Goal: Navigation & Orientation: Find specific page/section

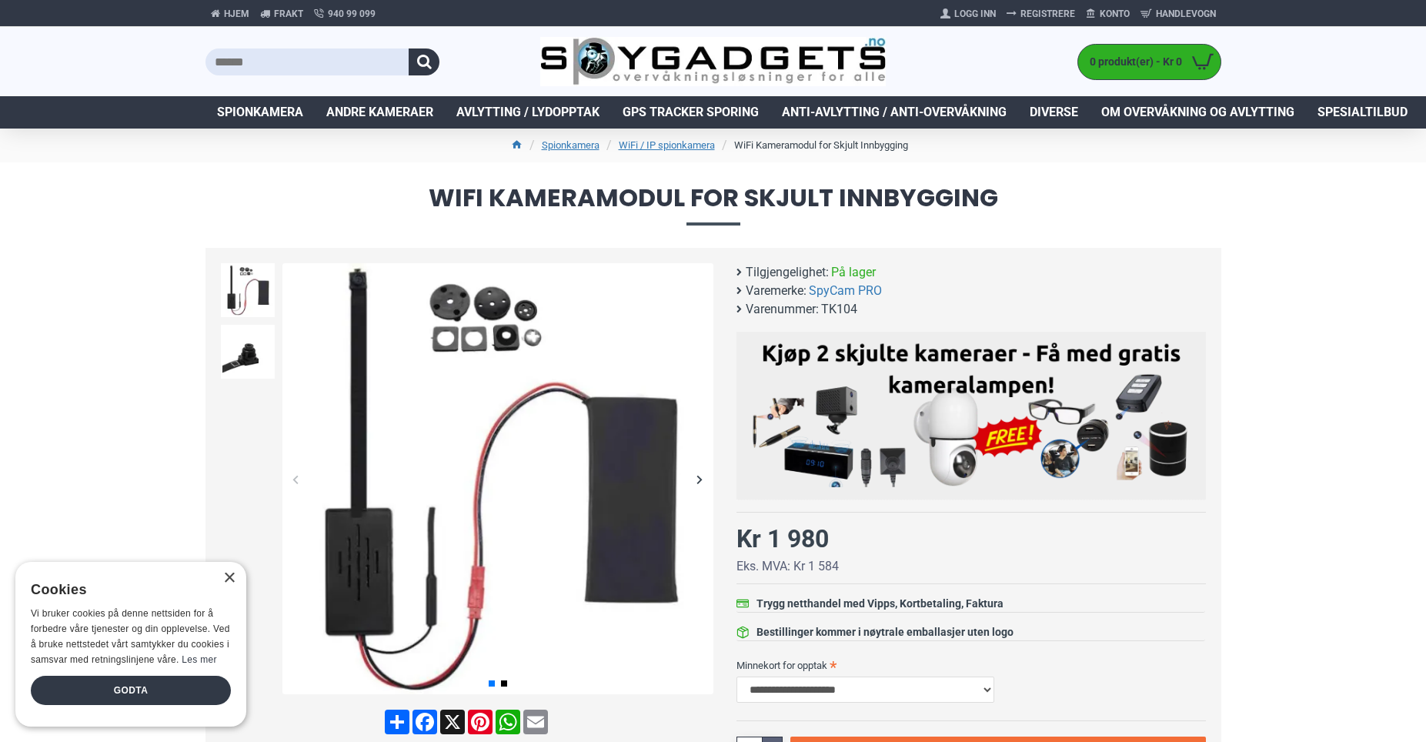
click at [283, 109] on span "Spionkamera" at bounding box center [260, 112] width 86 height 18
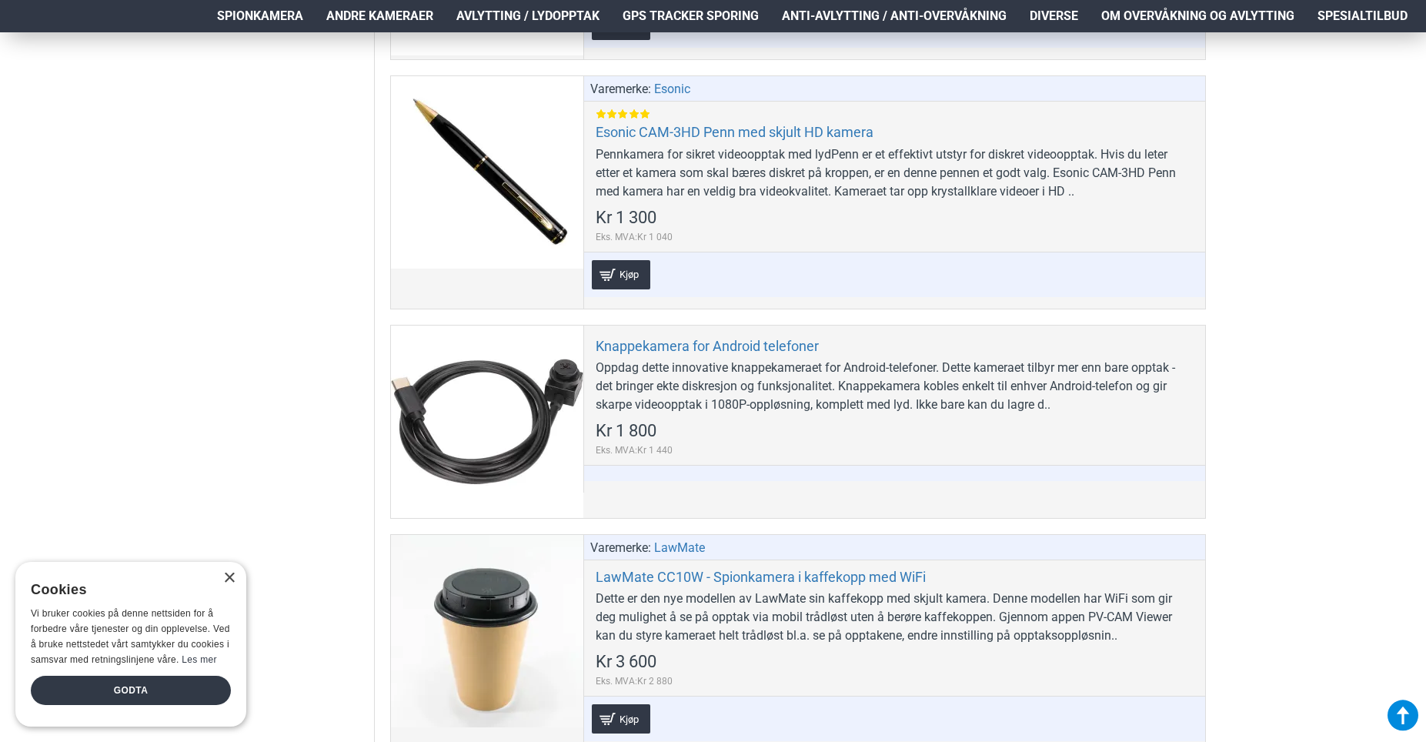
scroll to position [2309, 0]
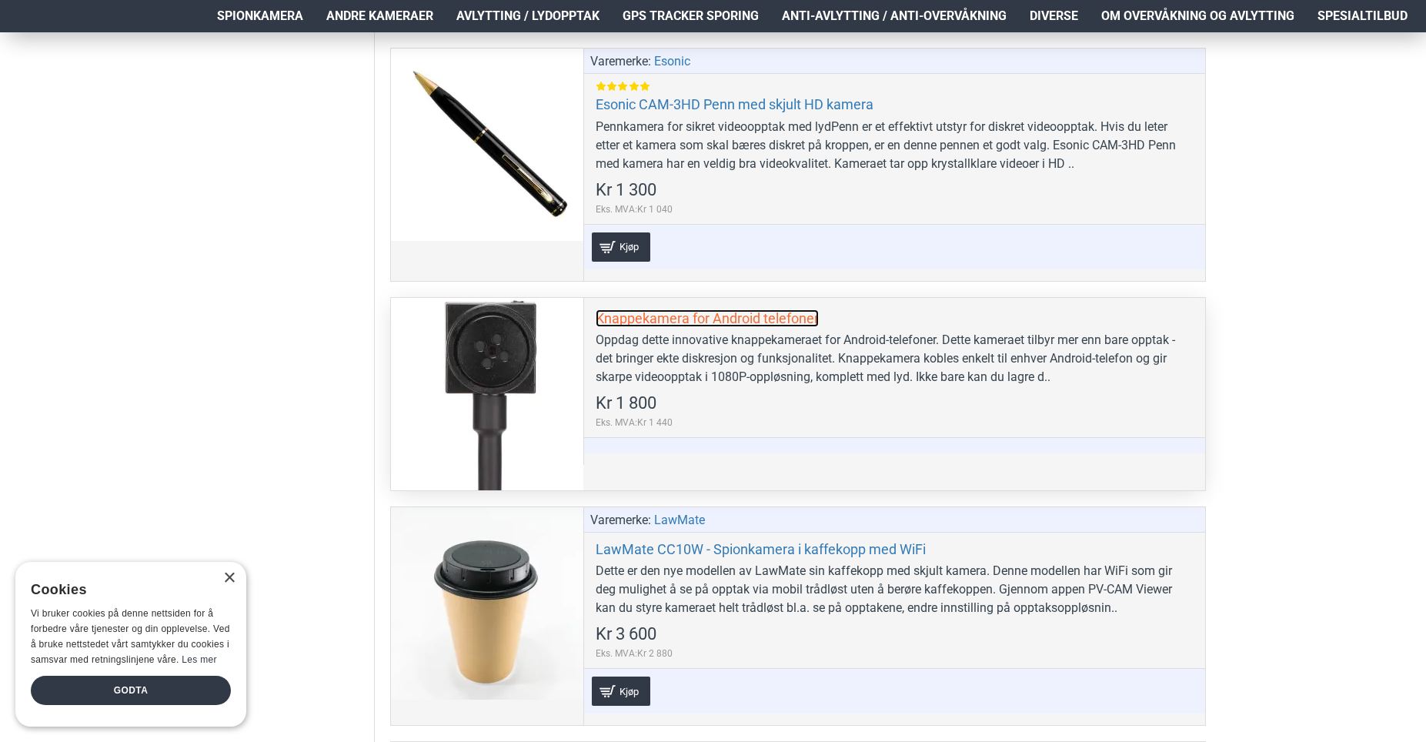
click at [725, 322] on link "Knappekamera for Android telefoner" at bounding box center [707, 318] width 223 height 18
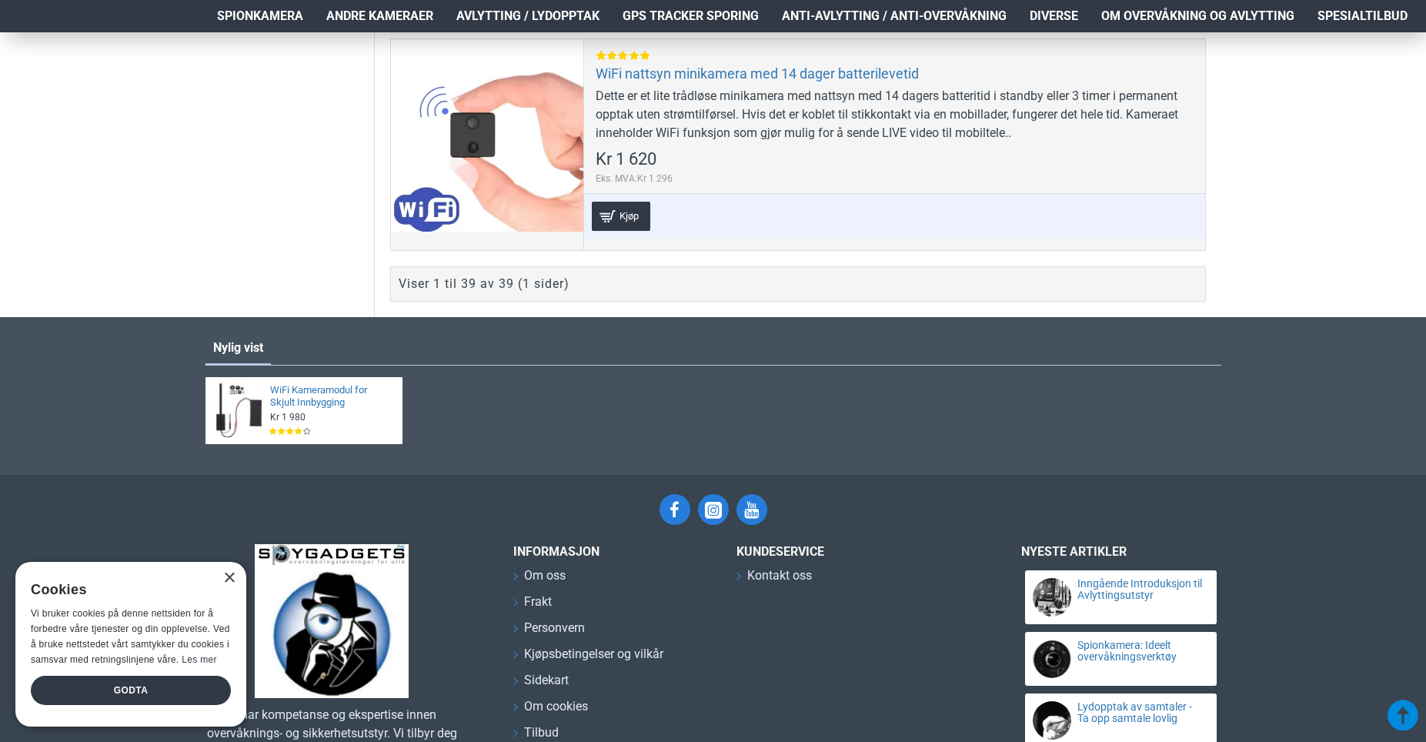
scroll to position [9578, 0]
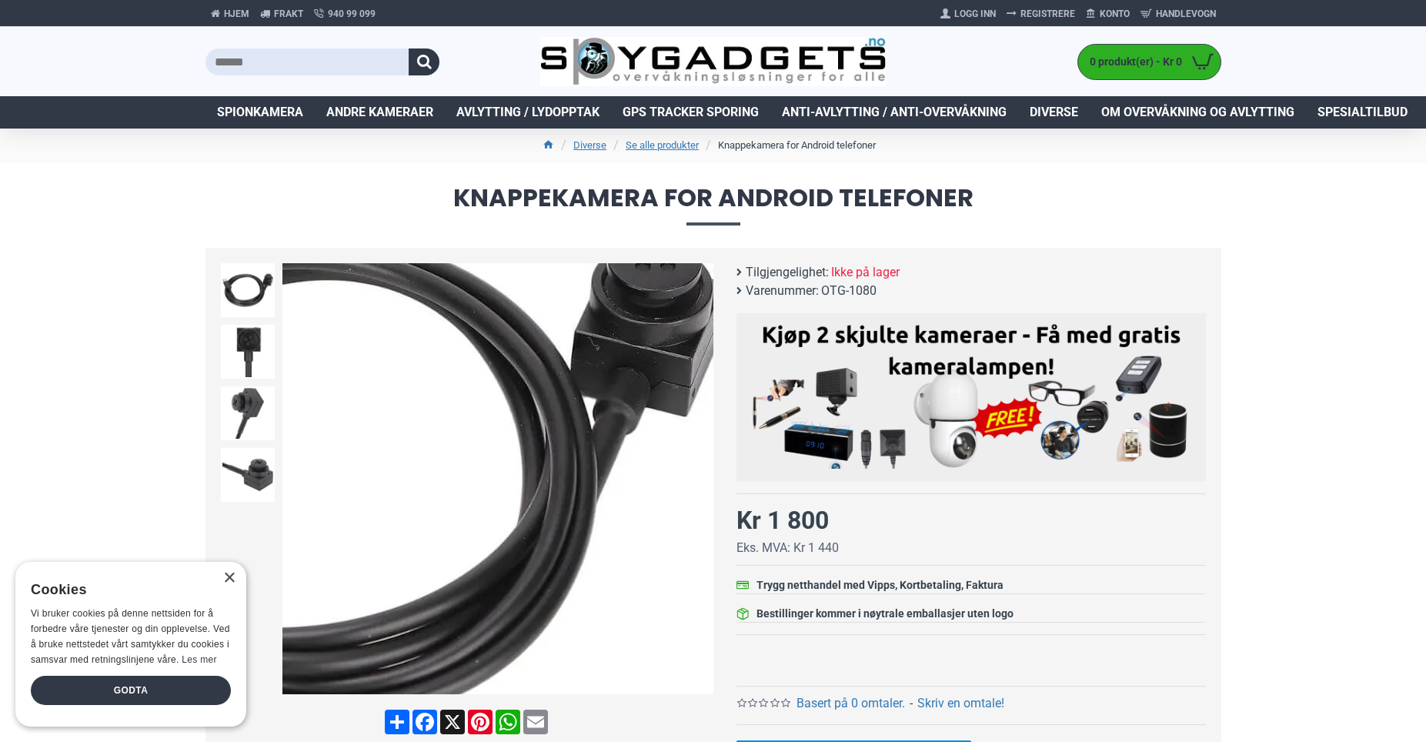
click at [697, 480] on div "Next slide" at bounding box center [700, 479] width 27 height 27
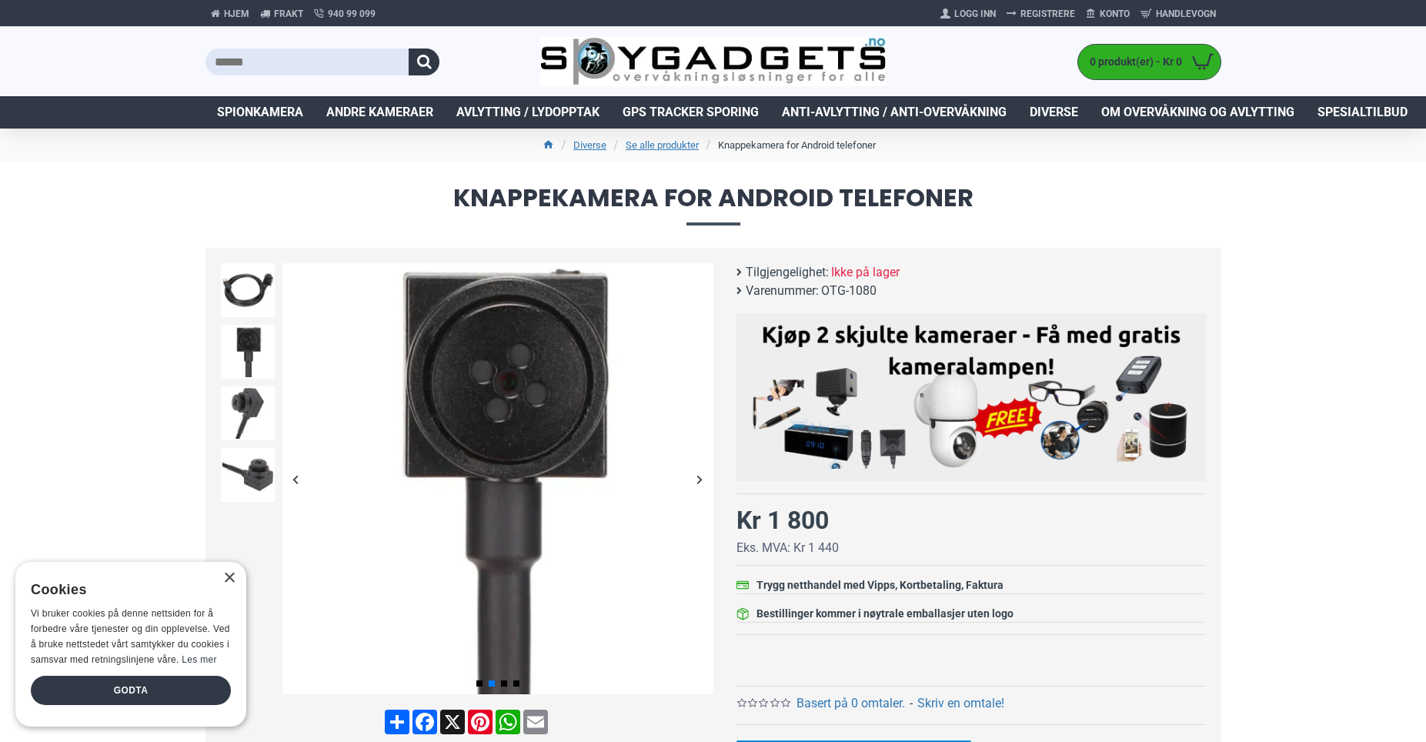
click at [697, 483] on div "Next slide" at bounding box center [700, 479] width 27 height 27
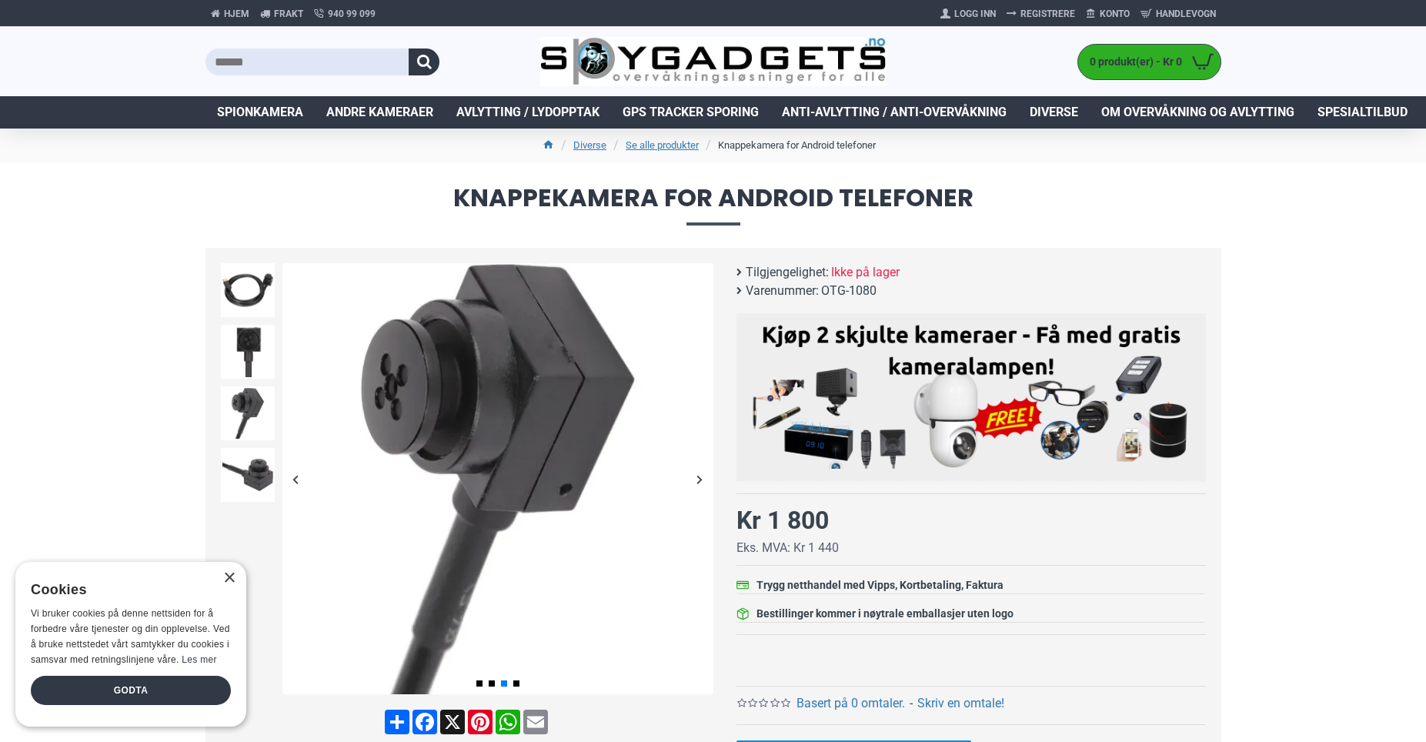
click at [698, 483] on div "Next slide" at bounding box center [700, 479] width 27 height 27
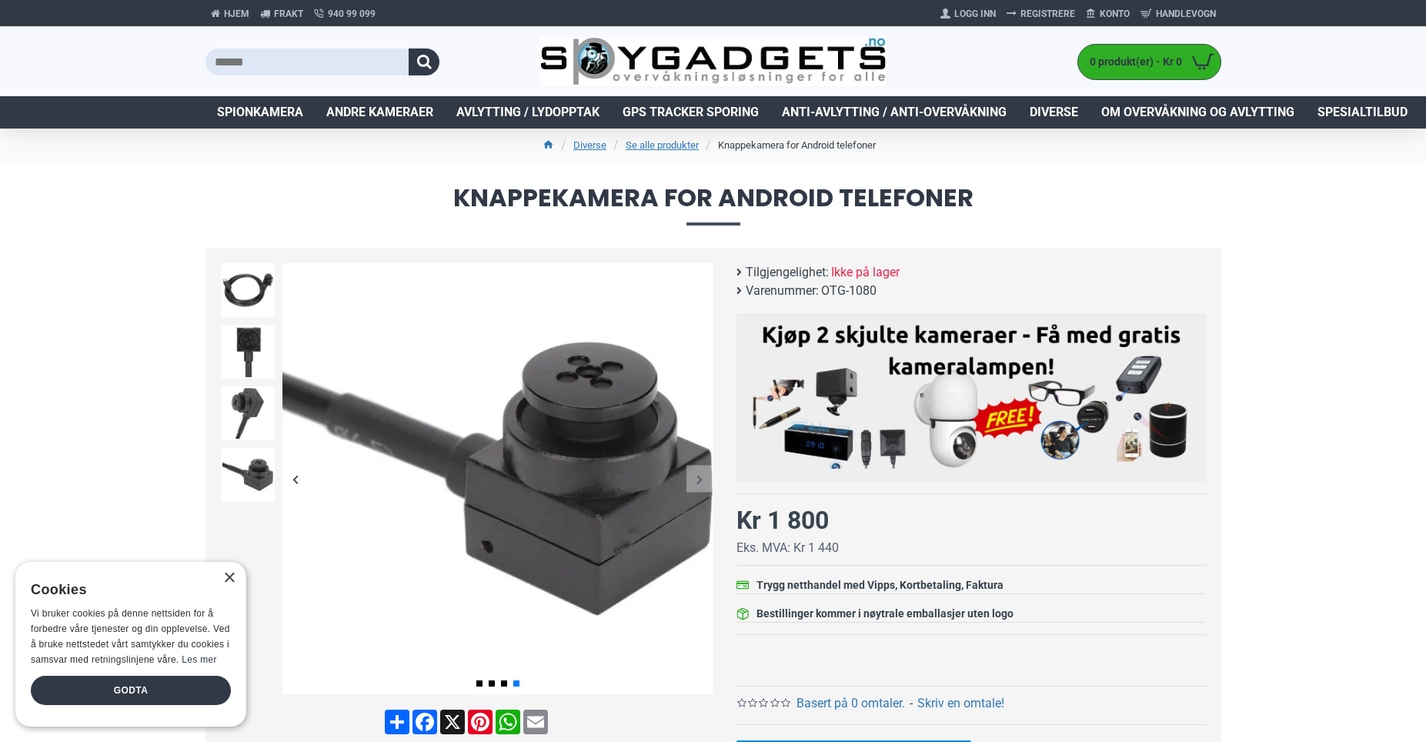
click at [698, 483] on div "Next slide" at bounding box center [700, 479] width 27 height 27
click at [700, 480] on div "Next slide" at bounding box center [700, 479] width 27 height 27
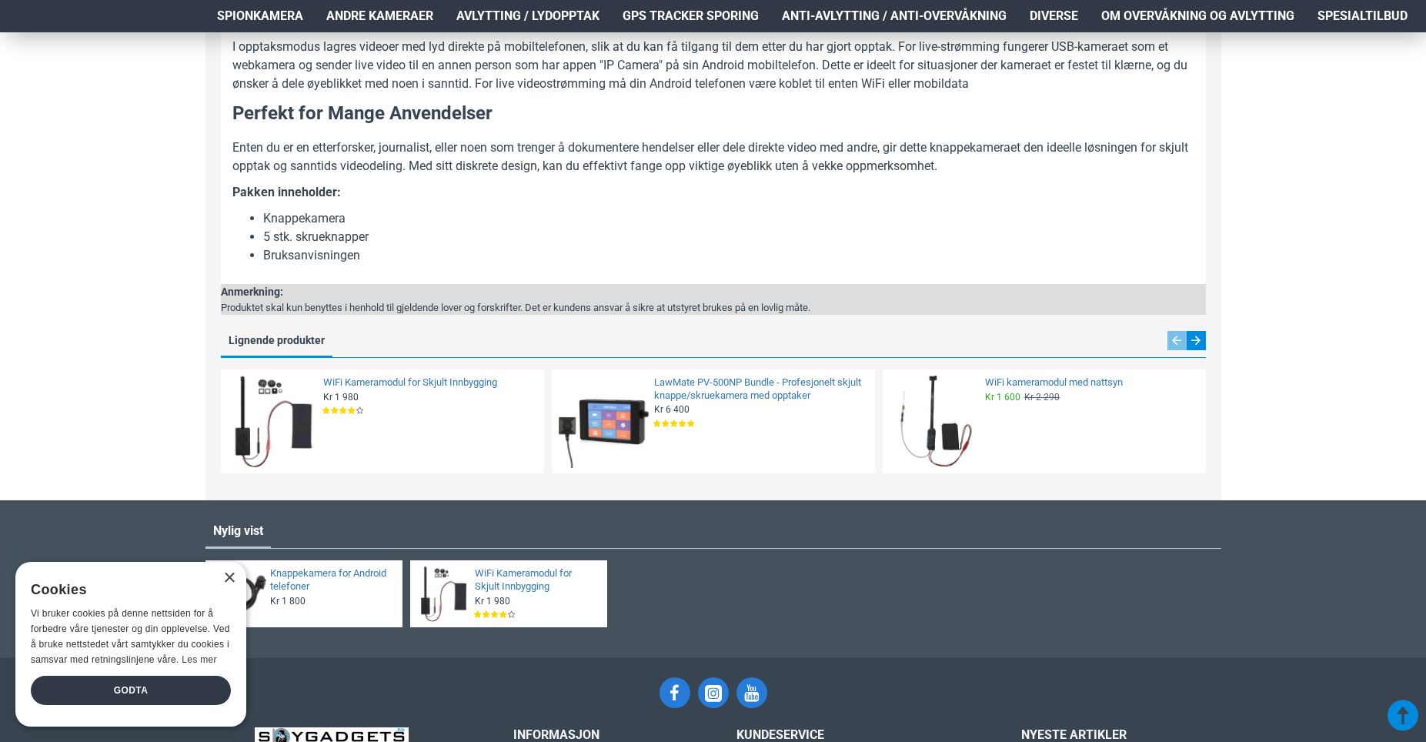
scroll to position [924, 0]
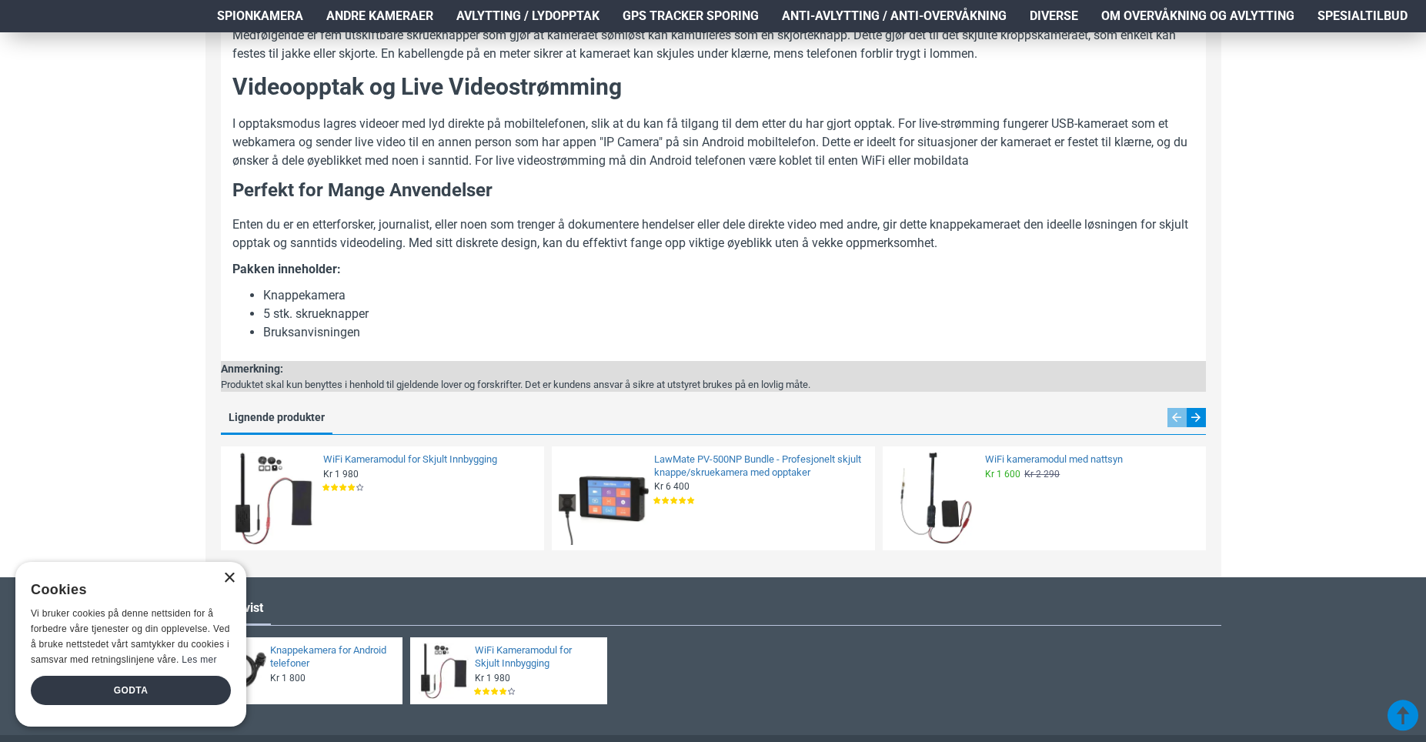
click at [229, 576] on div "×" at bounding box center [229, 579] width 12 height 12
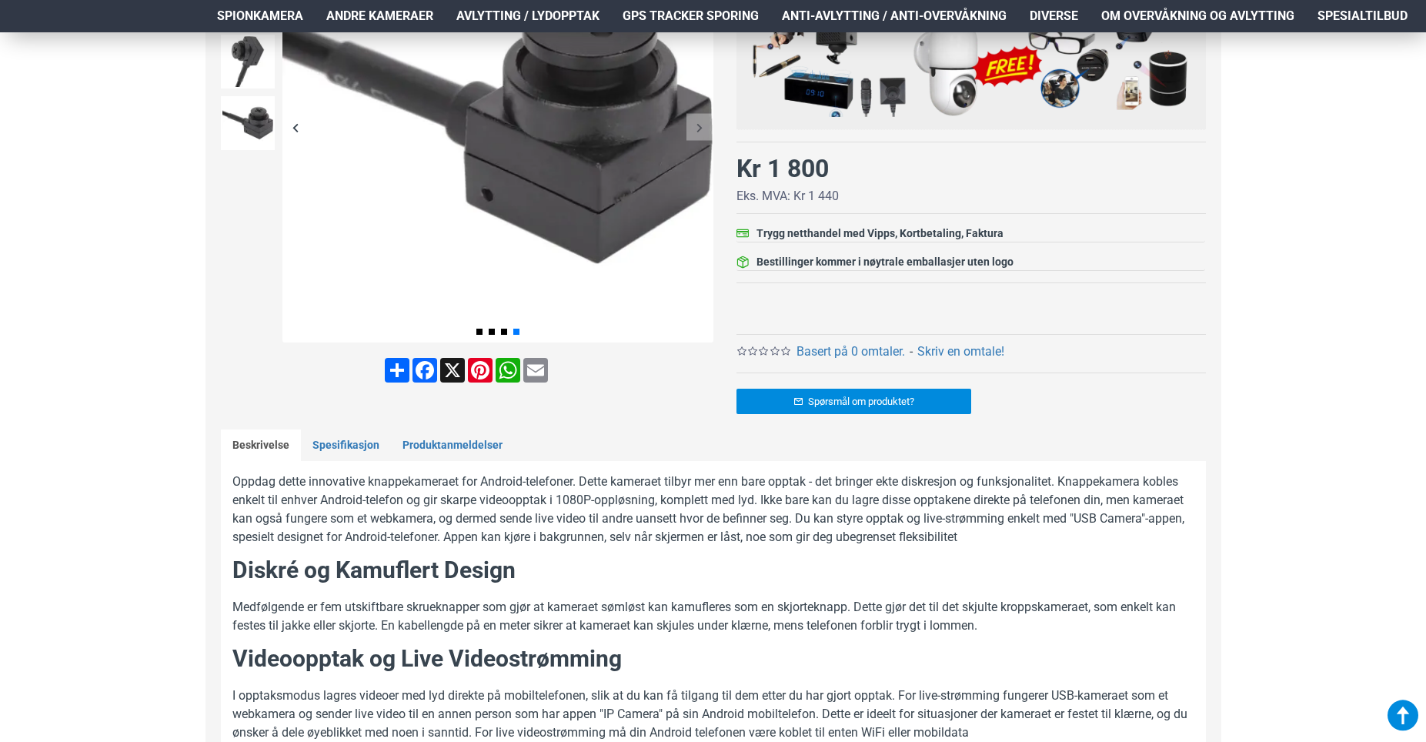
scroll to position [0, 0]
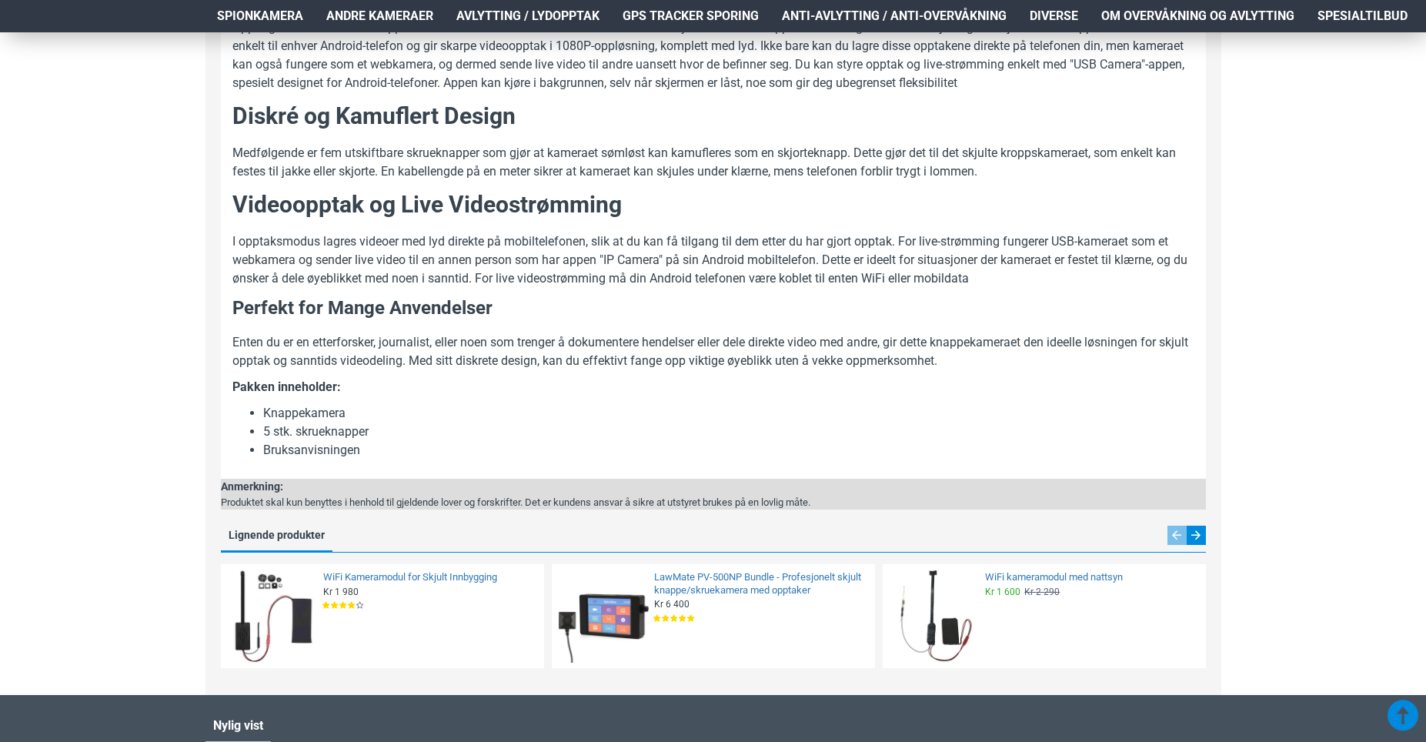
scroll to position [847, 0]
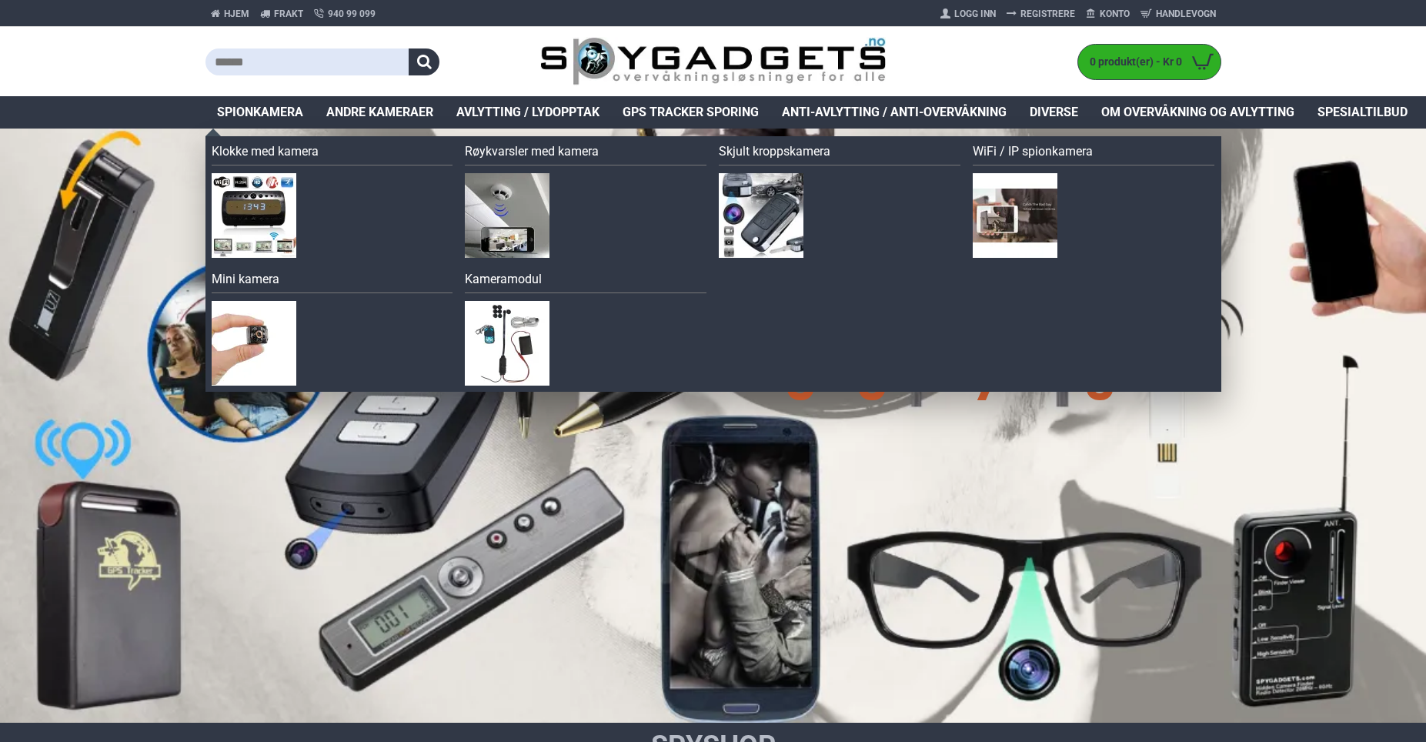
click at [272, 109] on span "Spionkamera" at bounding box center [260, 112] width 86 height 18
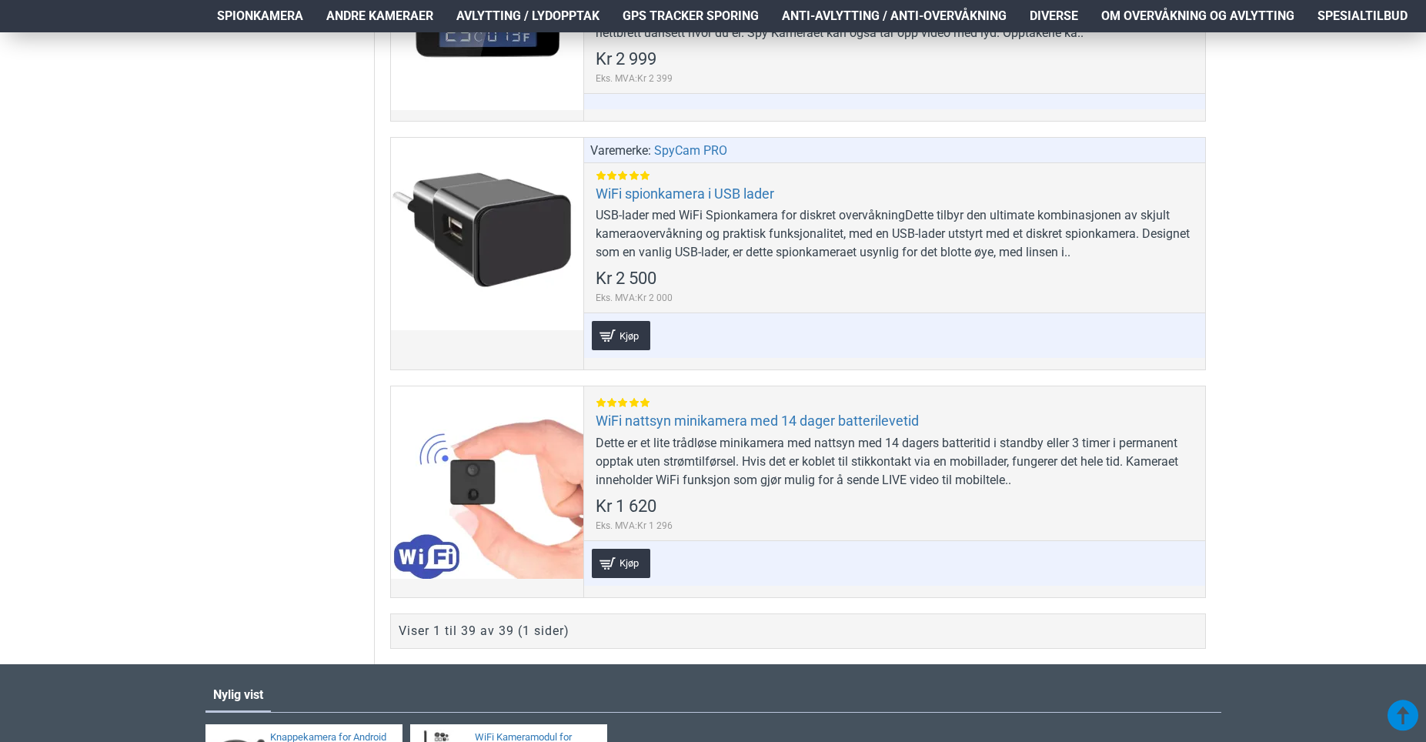
scroll to position [9083, 0]
